Goal: Task Accomplishment & Management: Complete application form

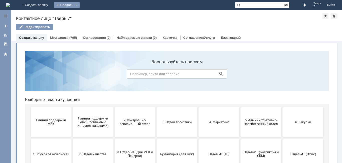
click at [80, 5] on div "Создать" at bounding box center [67, 5] width 26 height 6
click at [93, 14] on link "Заявка" at bounding box center [74, 15] width 38 height 6
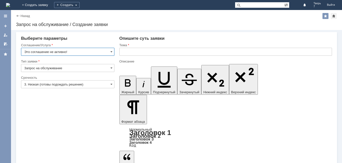
click at [73, 52] on input "Это соглашение не активно!" at bounding box center [67, 52] width 93 height 8
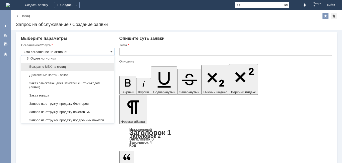
scroll to position [150, 0]
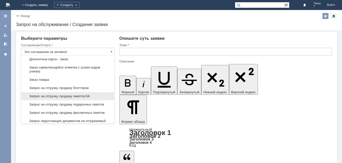
click at [70, 98] on span "Запрос на отгрузку, продажу пакетов БК" at bounding box center [67, 96] width 87 height 4
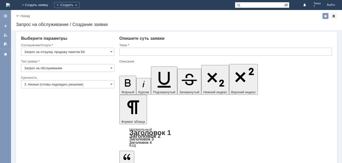
type input "Запрос на отгрузку, продажу пакетов БК"
click at [70, 85] on input "3. Низкая (готовы подождать решение)" at bounding box center [67, 84] width 93 height 8
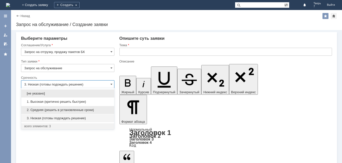
click at [70, 107] on div "2. Средняя (решить в установленные сроки)" at bounding box center [67, 110] width 93 height 8
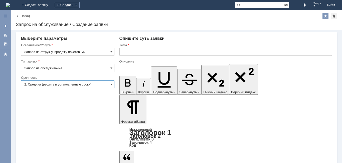
type input "2. Средняя (решить в установленные сроки)"
click at [130, 52] on input "text" at bounding box center [225, 52] width 213 height 8
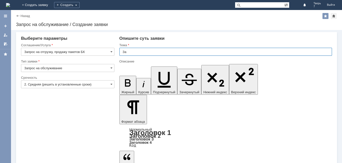
type input "З"
type input "Пакеты БК"
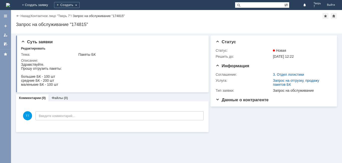
click at [10, 6] on img at bounding box center [8, 5] width 4 height 4
